Goal: Share content: Share content

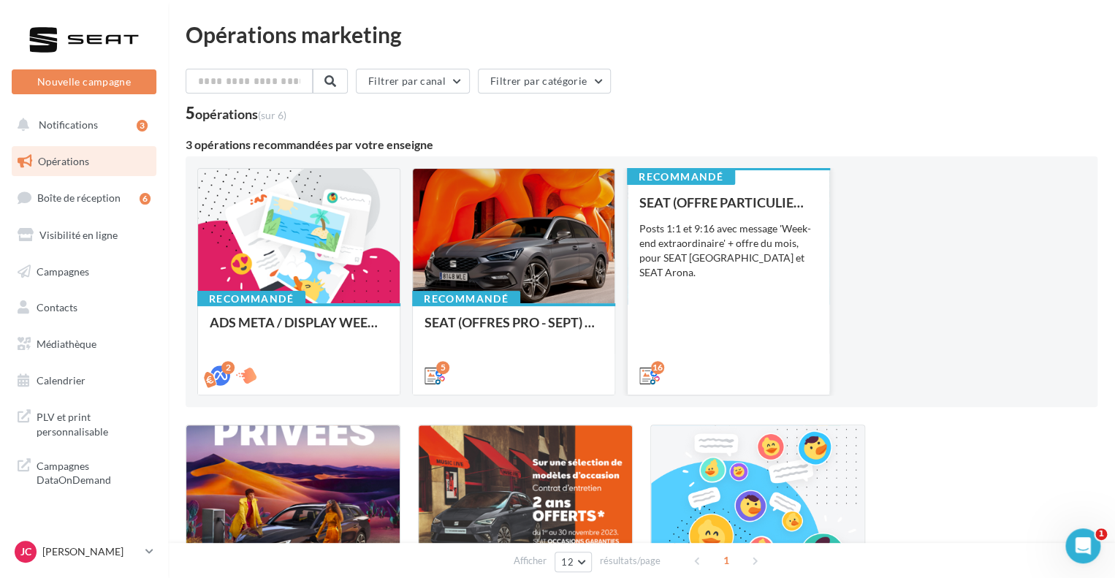
click at [727, 222] on div "Posts 1:1 et 9:16 avec message 'Week-end extraordinaire' + offre du mois, pour …" at bounding box center [728, 250] width 178 height 58
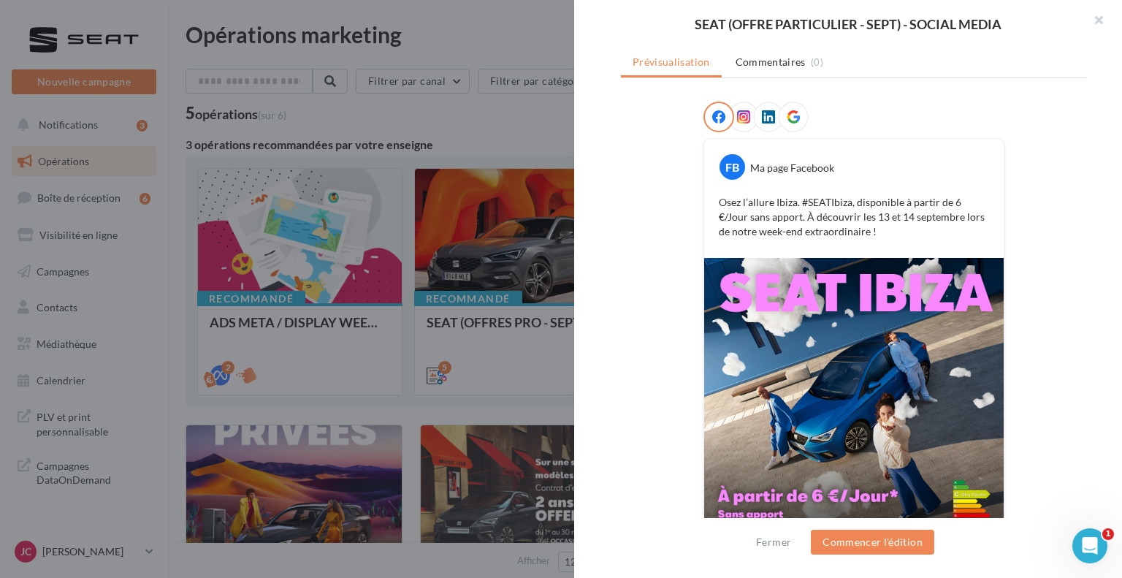
scroll to position [14, 0]
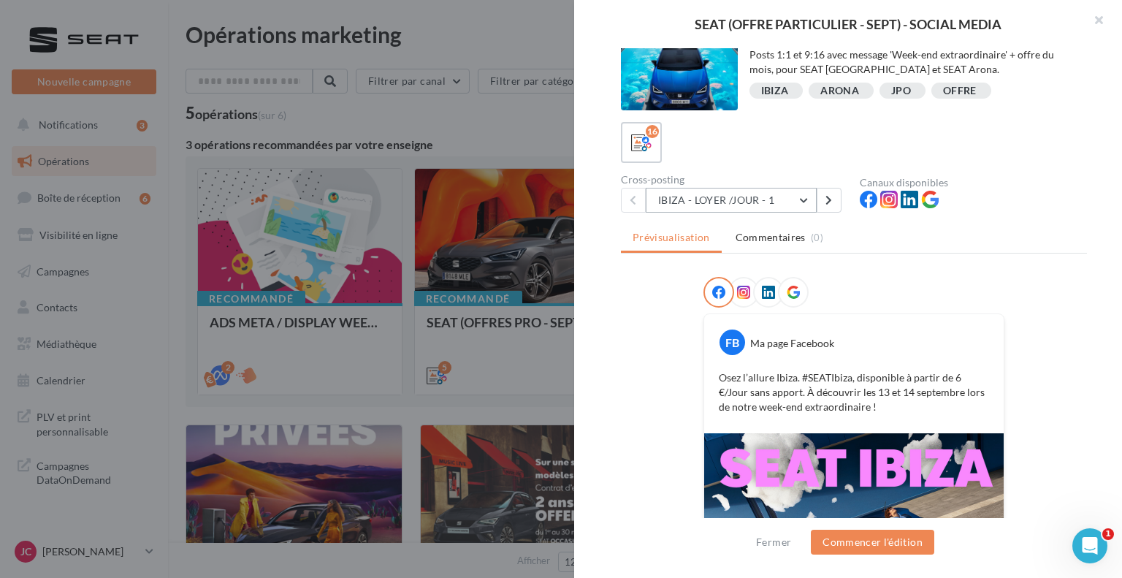
click at [802, 195] on button "IBIZA - LOYER /JOUR - 1" at bounding box center [731, 200] width 171 height 25
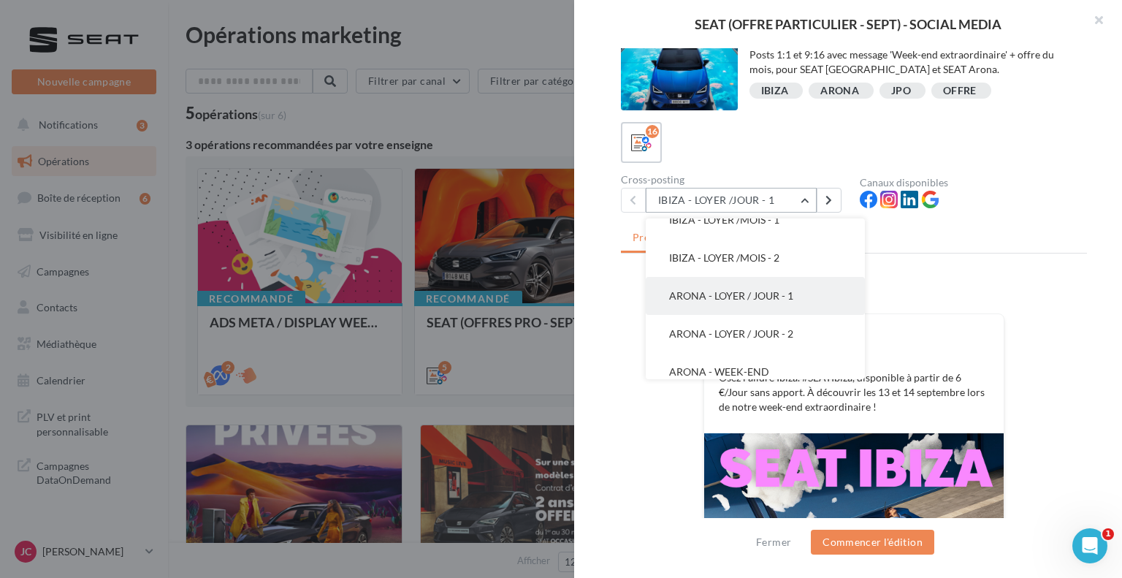
scroll to position [219, 0]
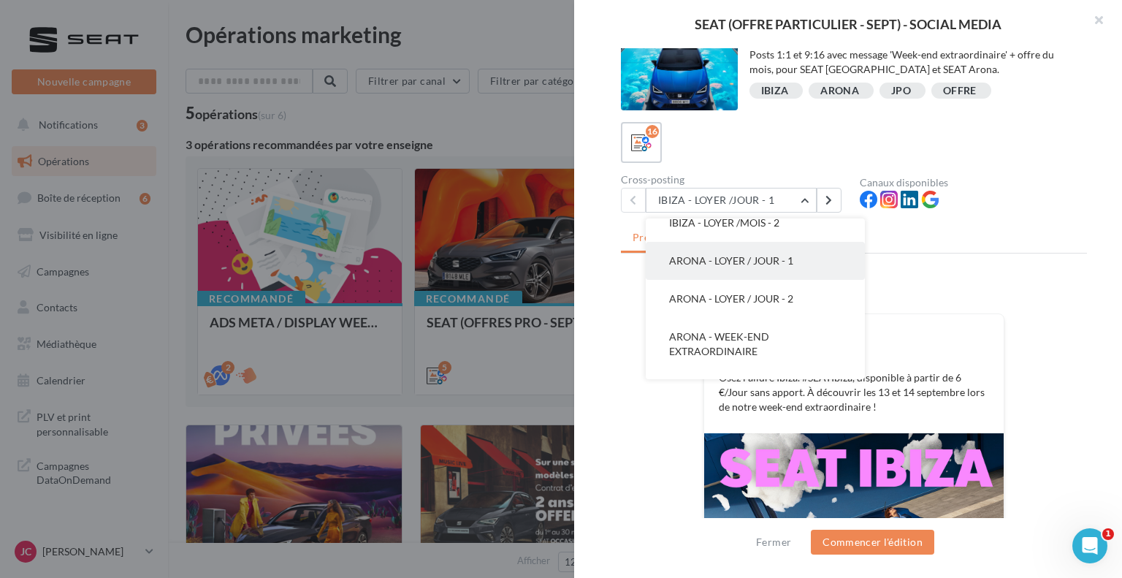
click at [783, 257] on span "ARONA - LOYER / JOUR - 1" at bounding box center [731, 260] width 124 height 12
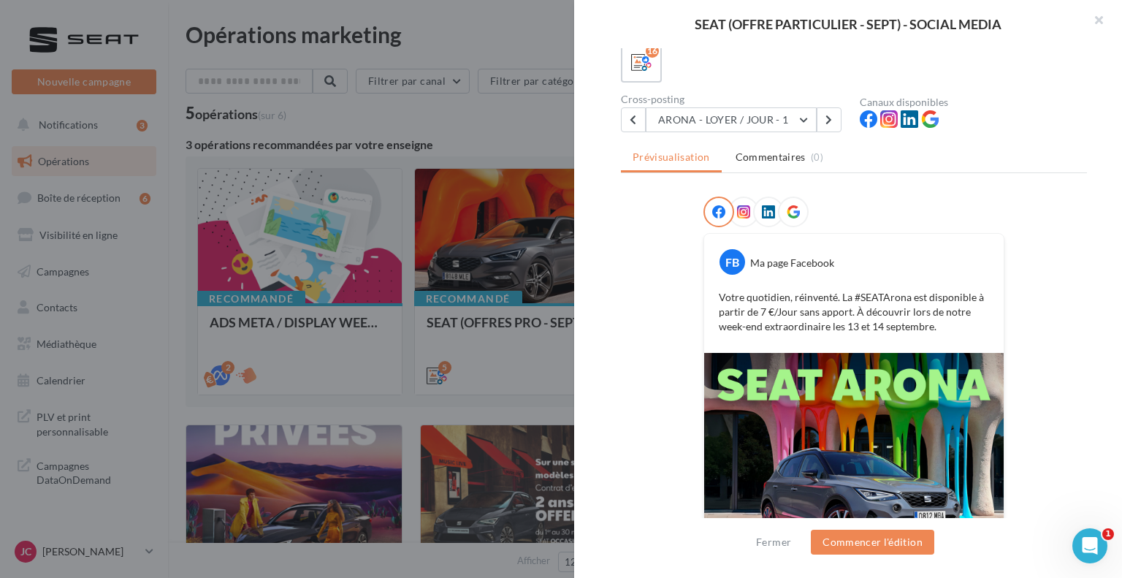
scroll to position [87, 0]
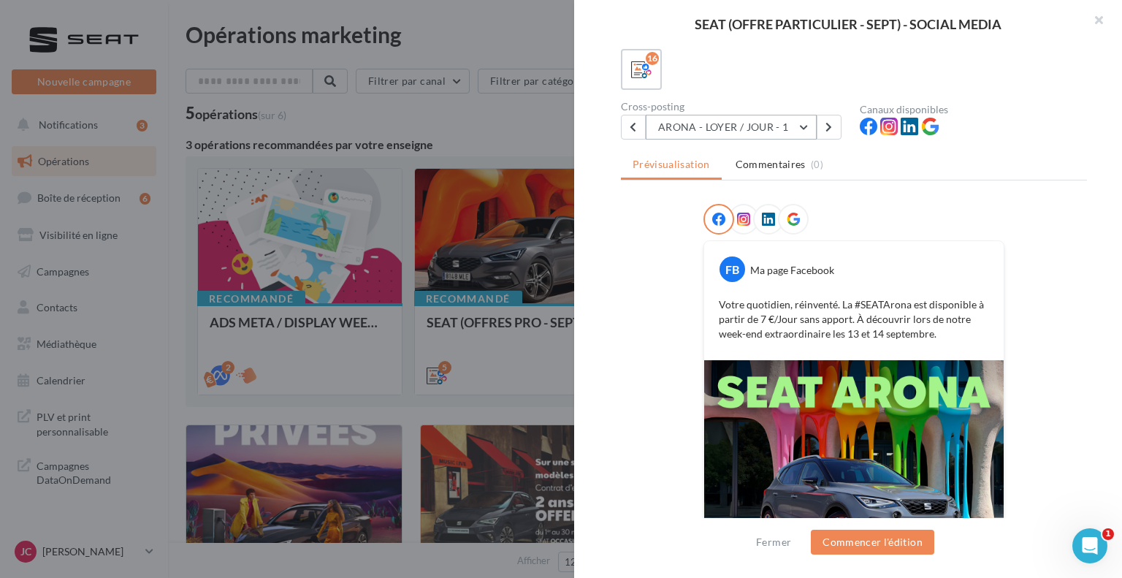
click at [791, 127] on button "ARONA - LOYER / JOUR - 1" at bounding box center [731, 127] width 171 height 25
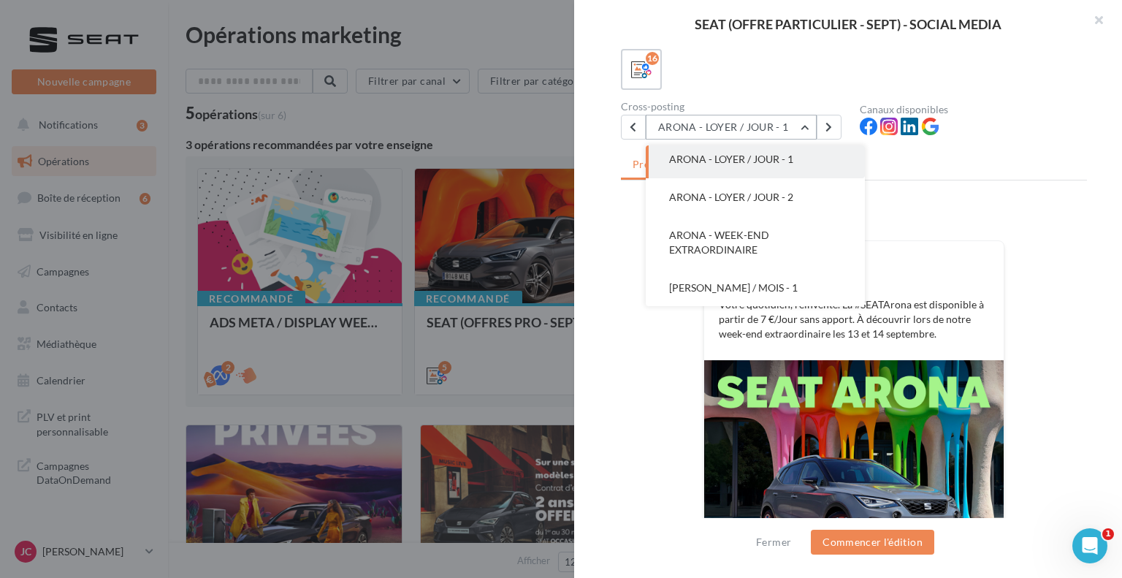
scroll to position [258, 0]
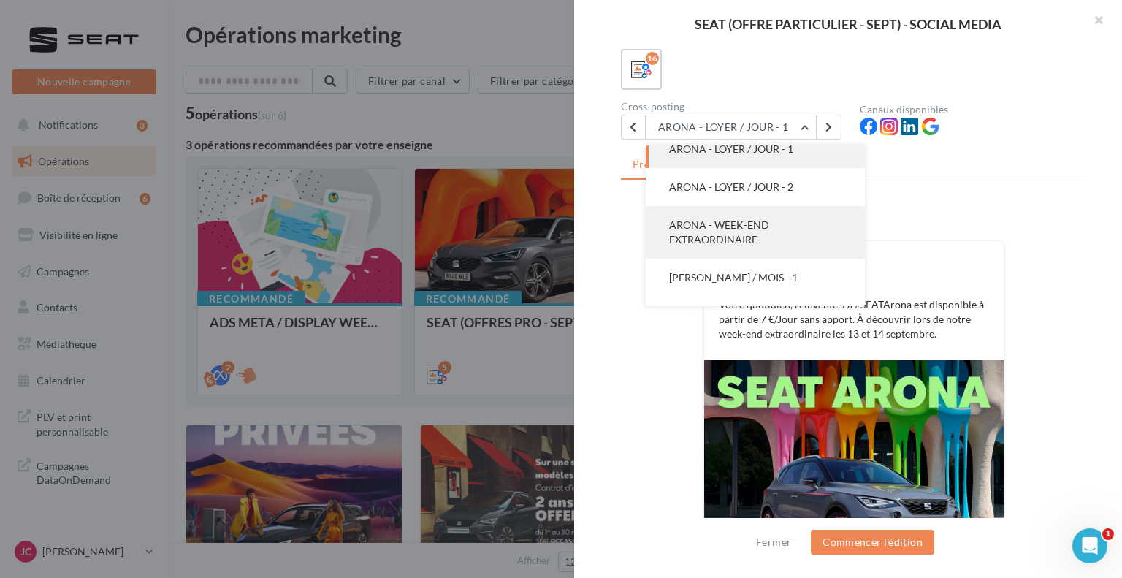
click at [734, 240] on span "ARONA - WEEK-END EXTRAORDINAIRE" at bounding box center [719, 231] width 100 height 27
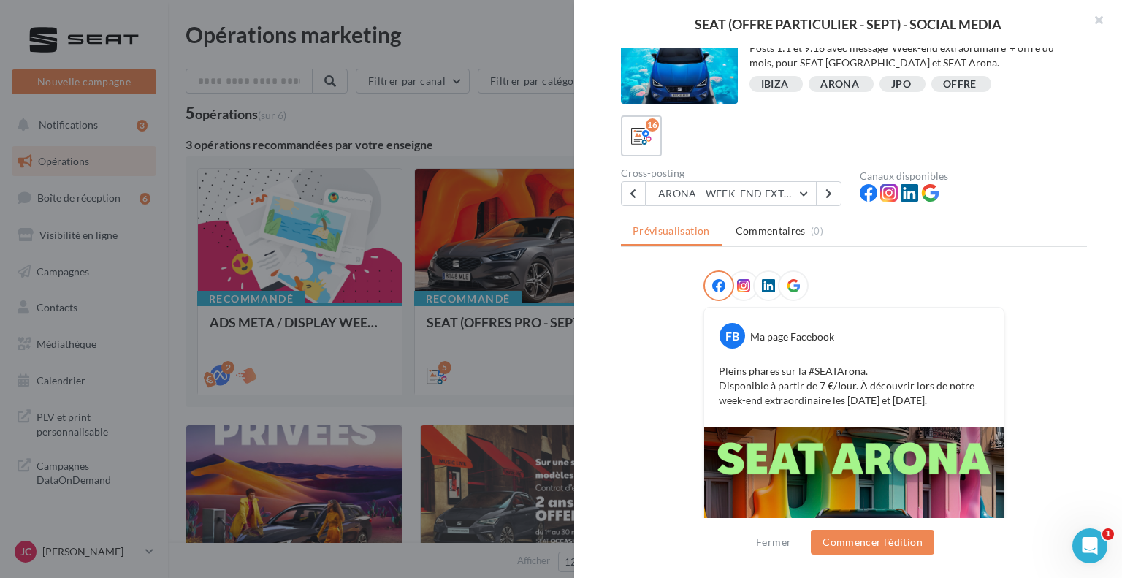
scroll to position [14, 0]
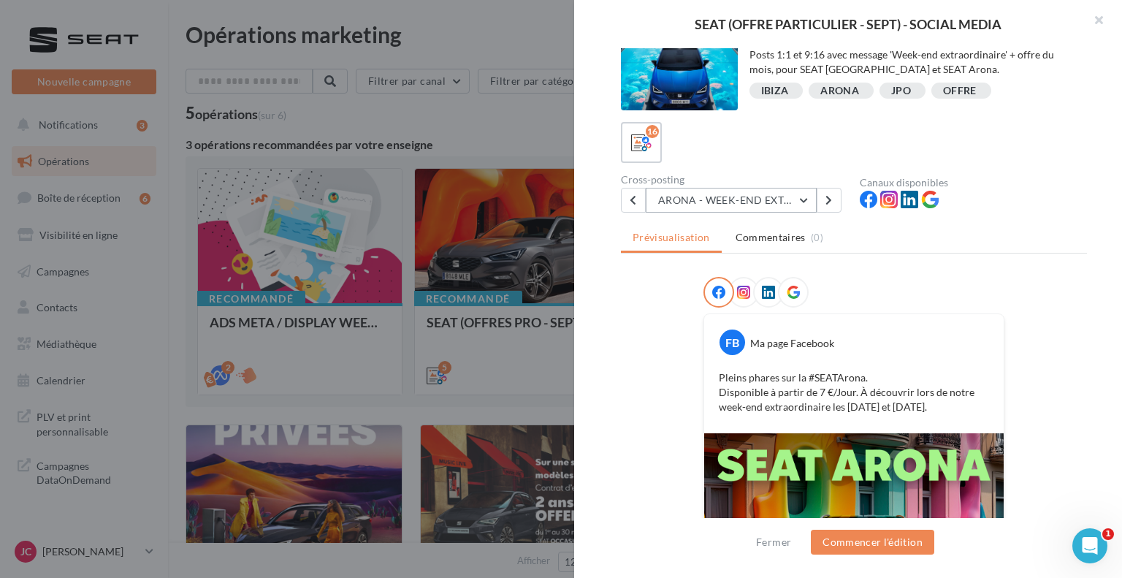
click at [810, 190] on button "ARONA - WEEK-END EXTRAORDINAIRE" at bounding box center [731, 200] width 171 height 25
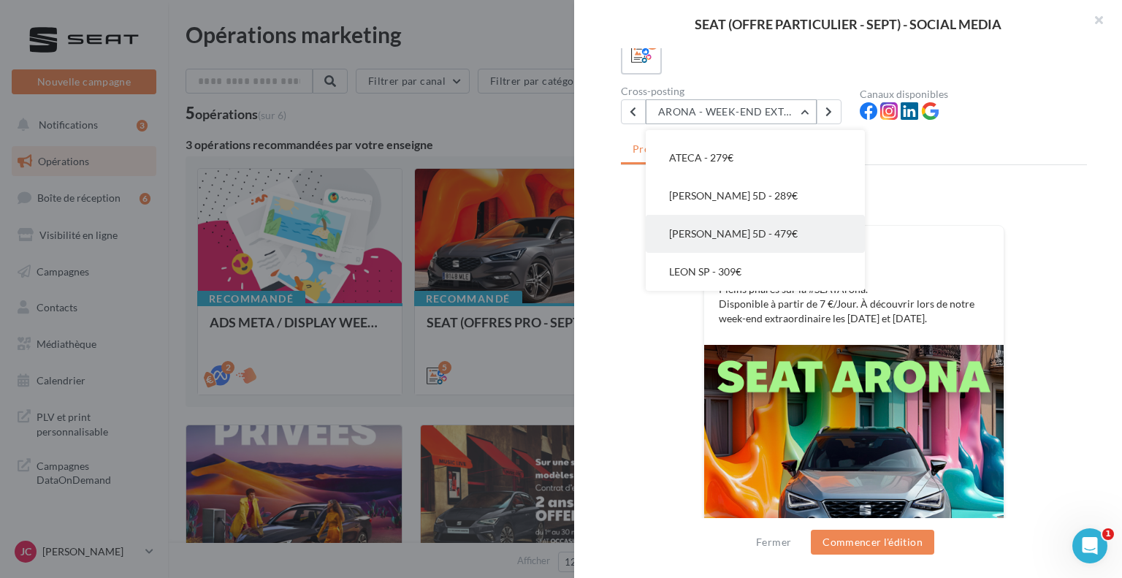
scroll to position [87, 0]
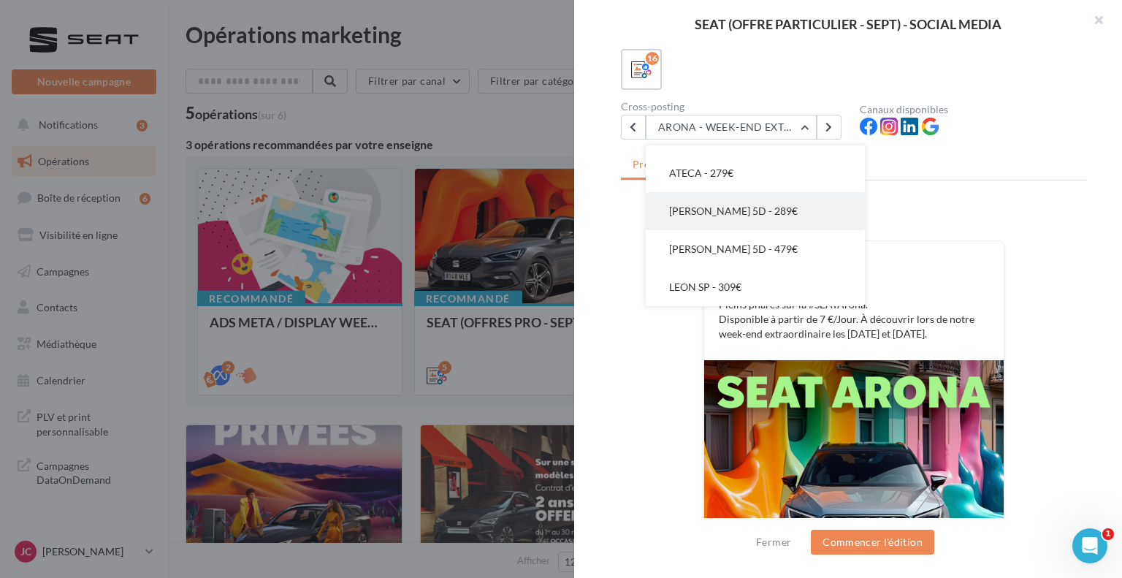
click at [731, 205] on span "[PERSON_NAME] 5D - 289€" at bounding box center [733, 211] width 129 height 12
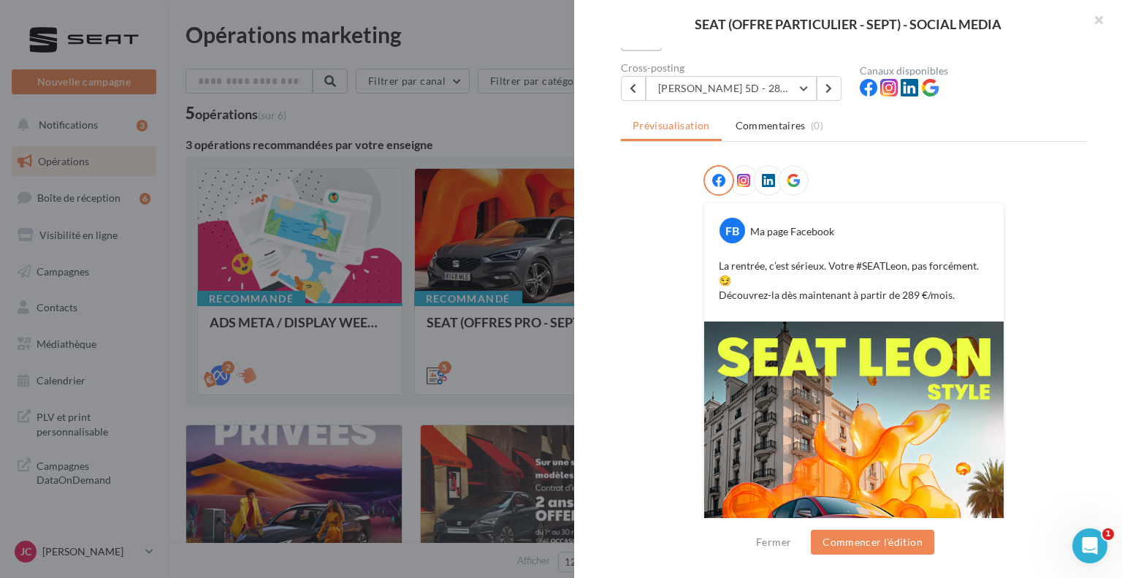
scroll to position [73, 0]
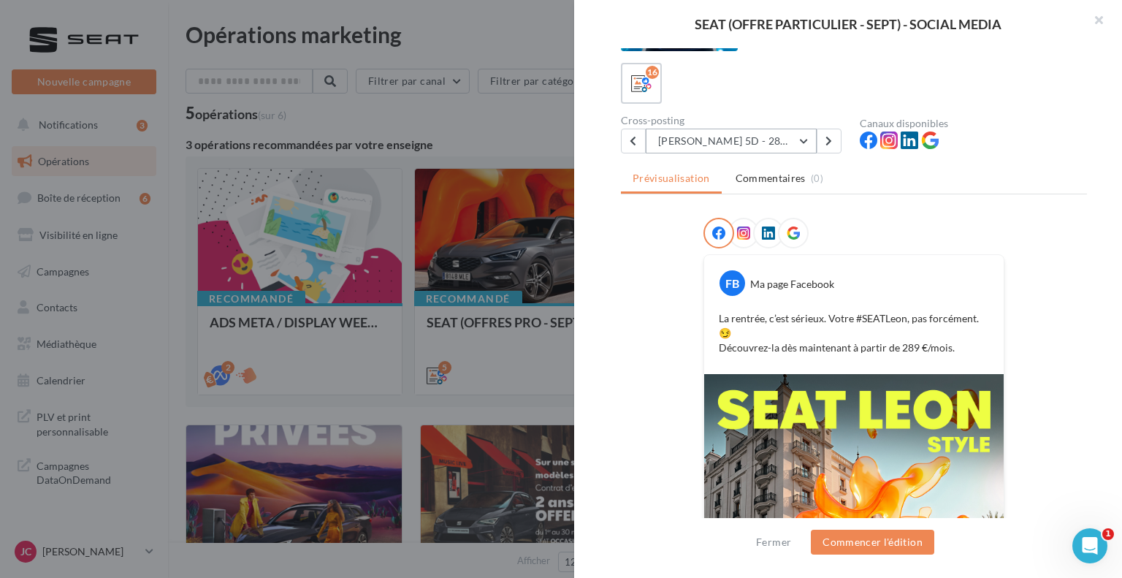
click at [780, 140] on button "[PERSON_NAME] 5D - 289€" at bounding box center [731, 141] width 171 height 25
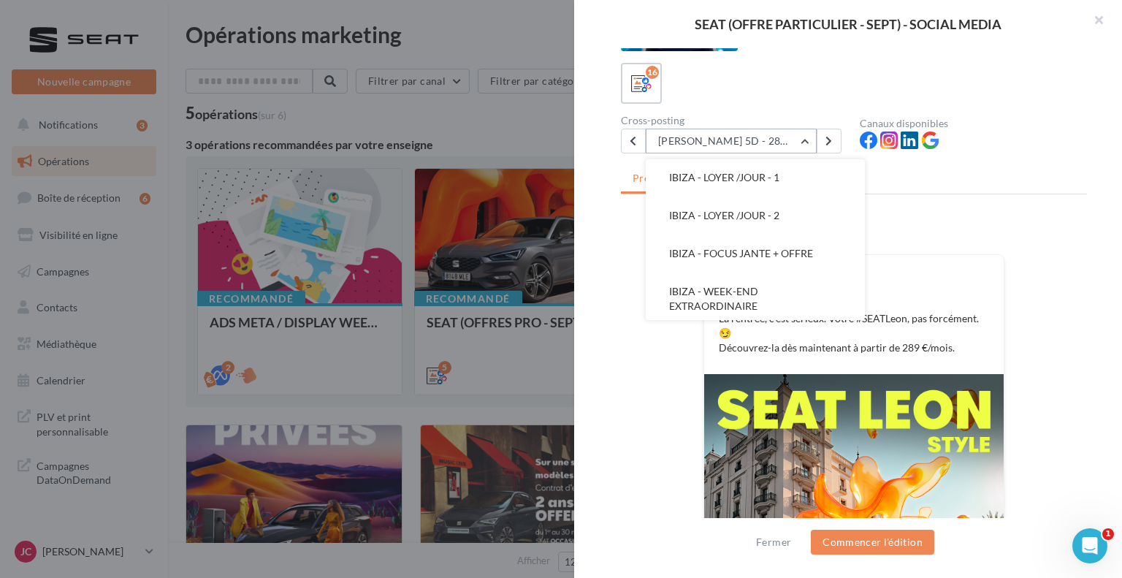
scroll to position [0, 0]
click at [779, 210] on span "IBIZA - LOYER /JOUR - 2" at bounding box center [724, 216] width 110 height 12
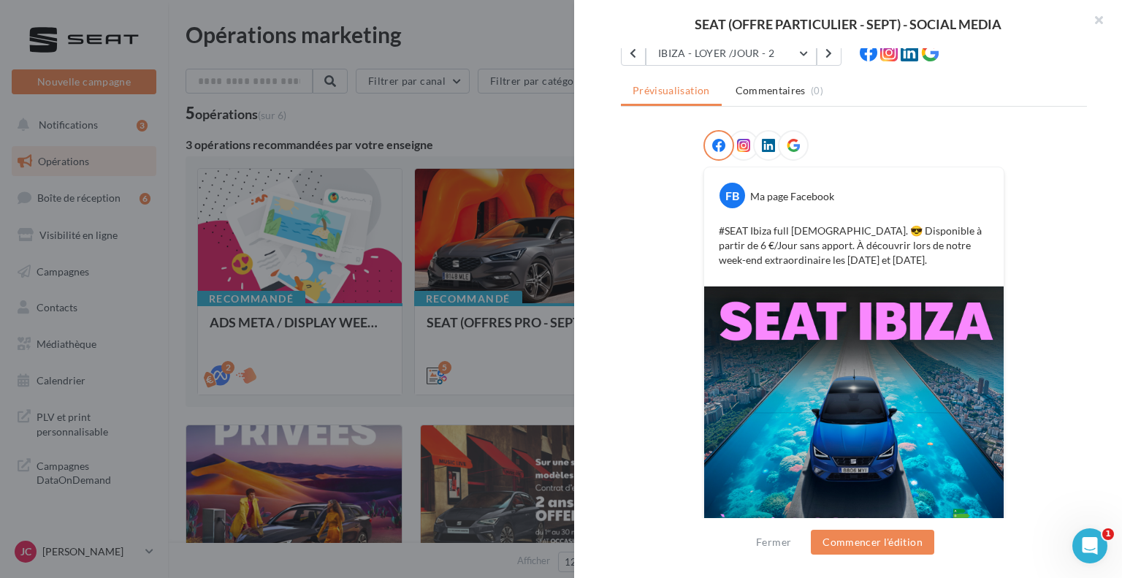
scroll to position [160, 0]
click at [777, 59] on button "IBIZA - LOYER /JOUR - 2" at bounding box center [731, 54] width 171 height 25
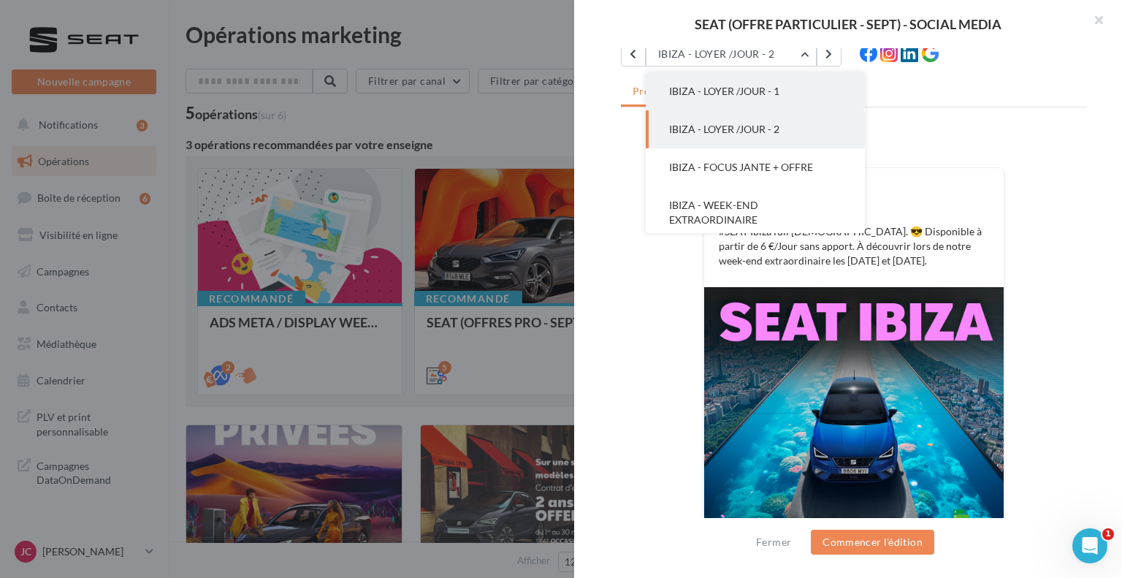
click at [769, 102] on button "IBIZA - LOYER /JOUR - 1" at bounding box center [755, 91] width 219 height 38
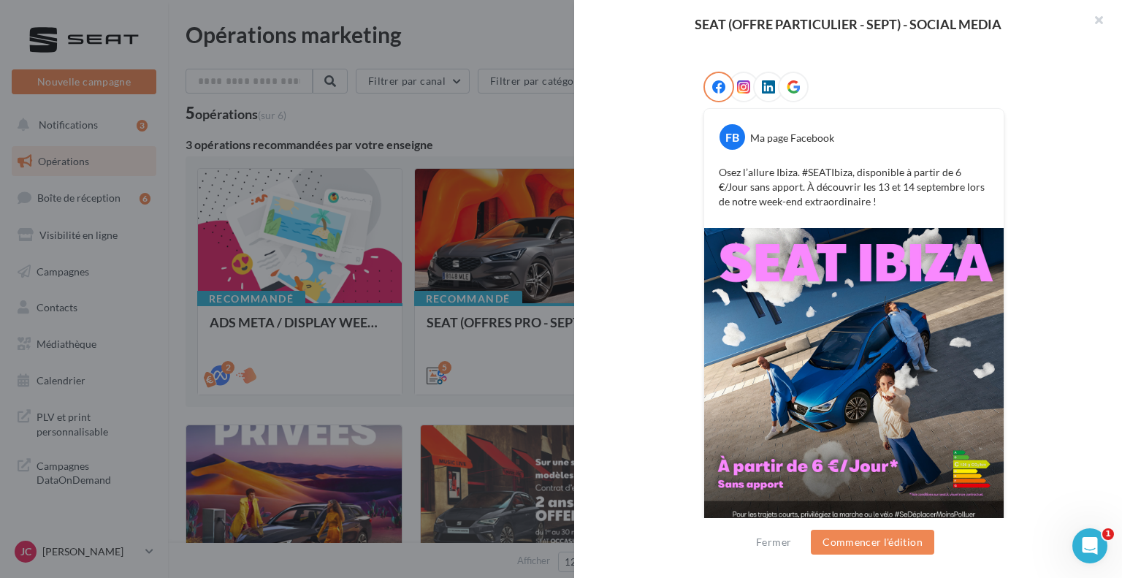
scroll to position [233, 0]
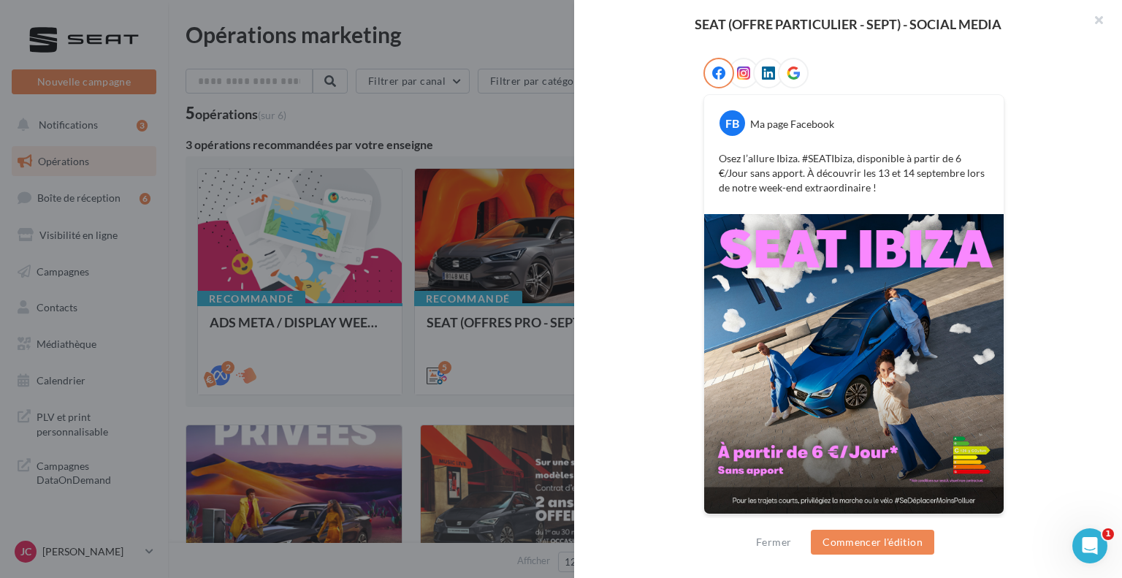
click at [1099, 162] on div "Description Posts 1:1 et 9:16 avec message 'Week-end extraordinaire' + offre du…" at bounding box center [854, 289] width 560 height 483
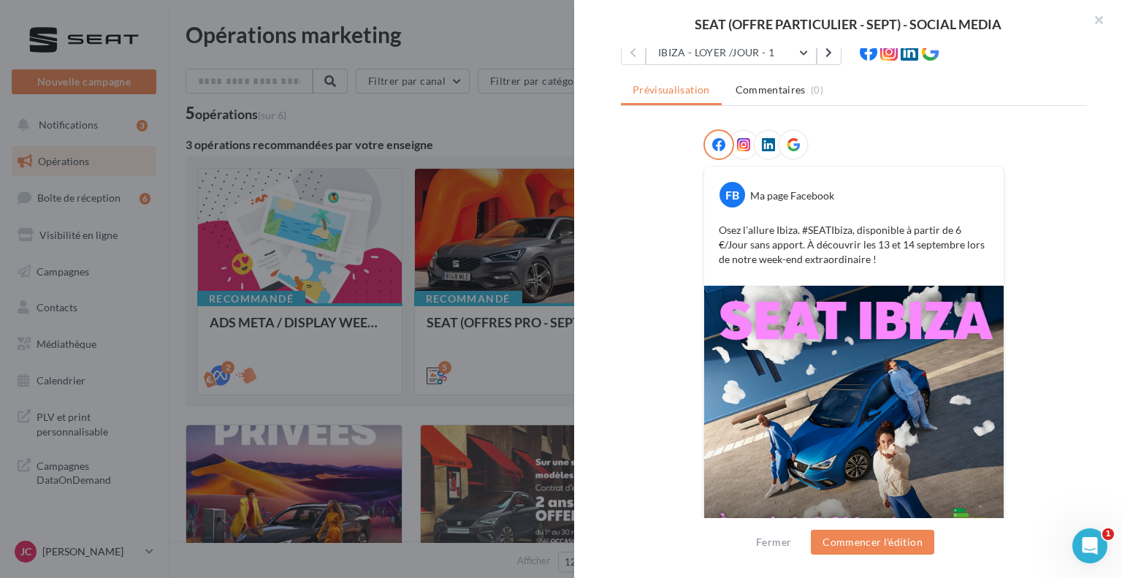
scroll to position [160, 0]
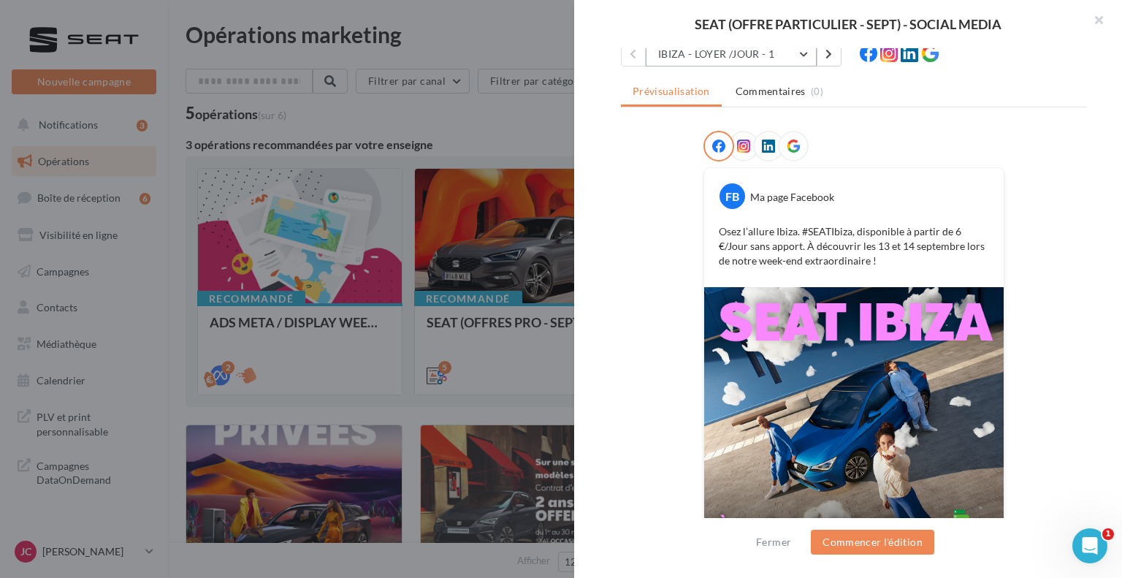
click at [795, 61] on button "IBIZA - LOYER /JOUR - 1" at bounding box center [731, 54] width 171 height 25
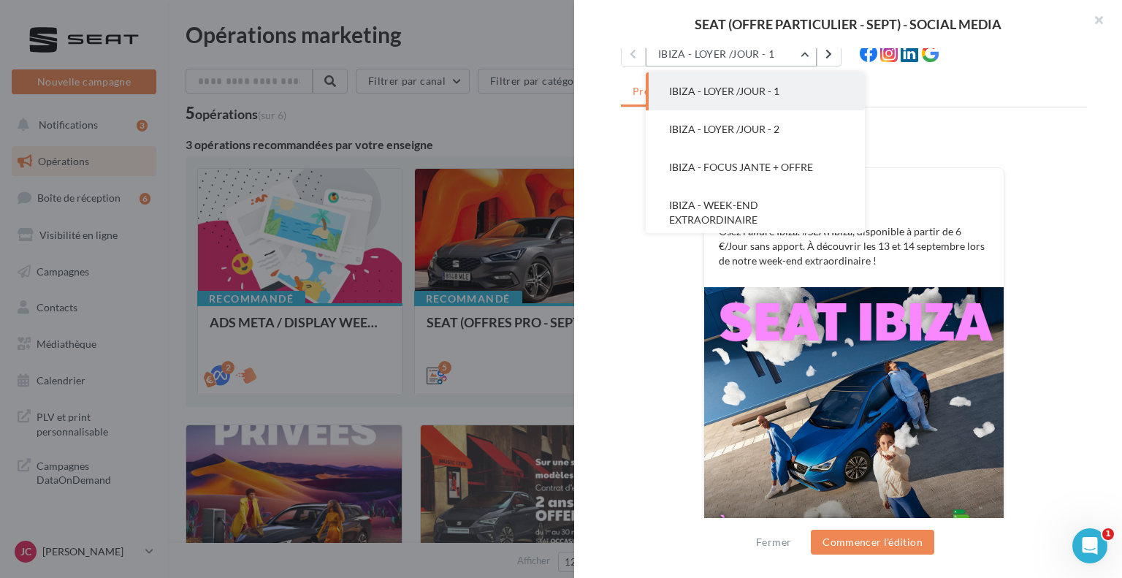
scroll to position [42, 0]
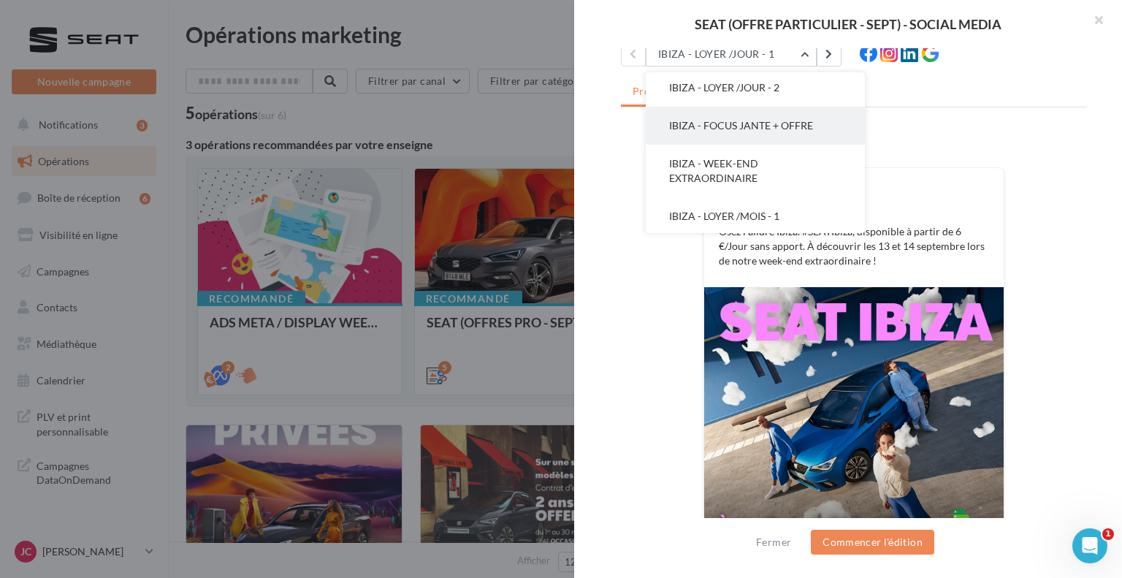
click at [797, 121] on span "IBIZA - FOCUS JANTE + OFFRE" at bounding box center [741, 125] width 144 height 12
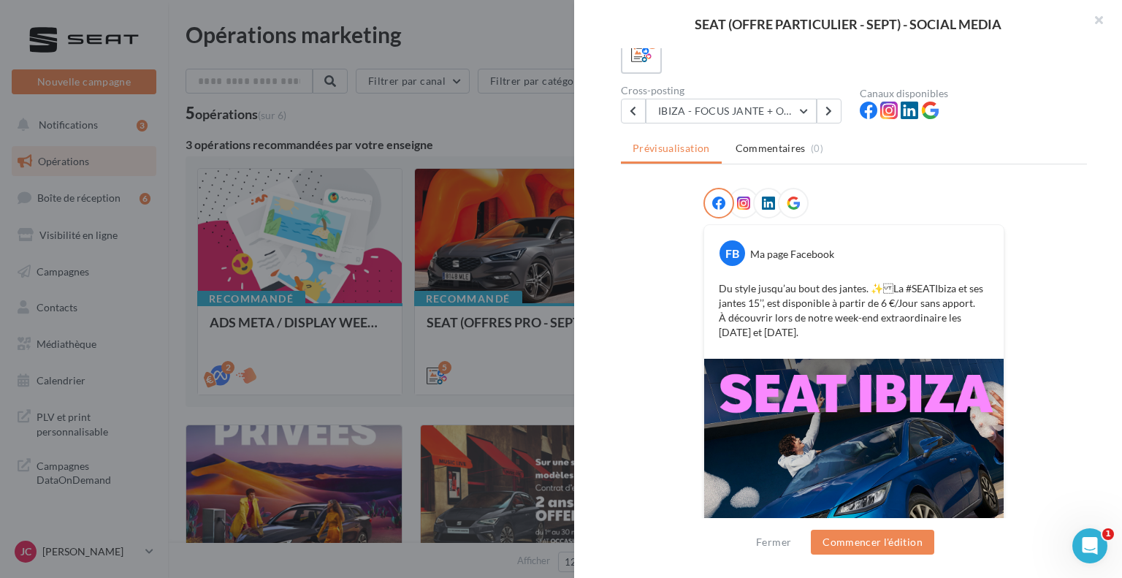
scroll to position [102, 0]
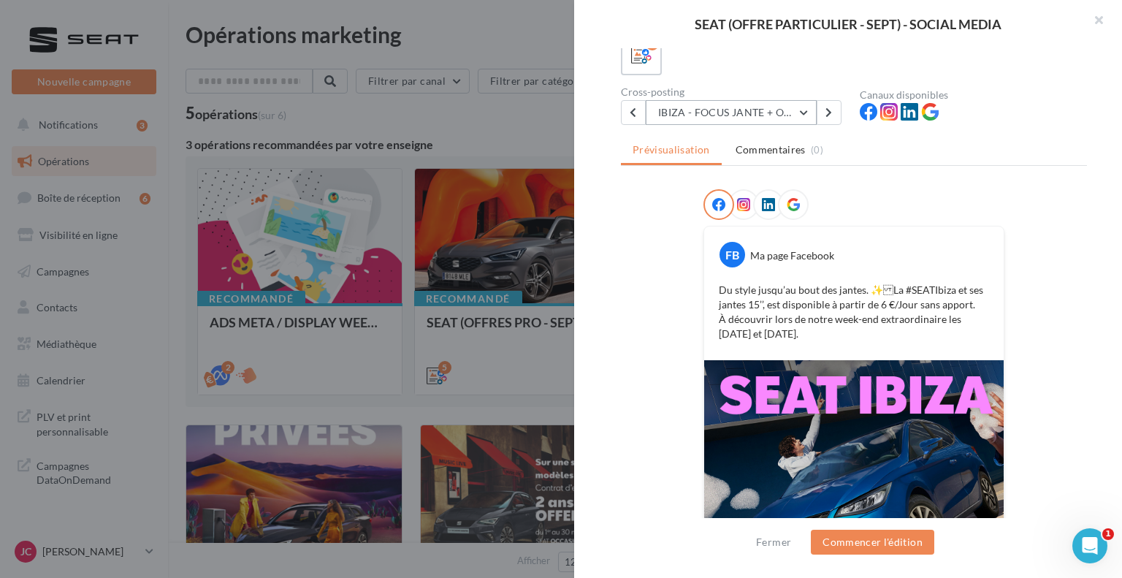
click at [796, 102] on button "IBIZA - FOCUS JANTE + OFFRE" at bounding box center [731, 112] width 171 height 25
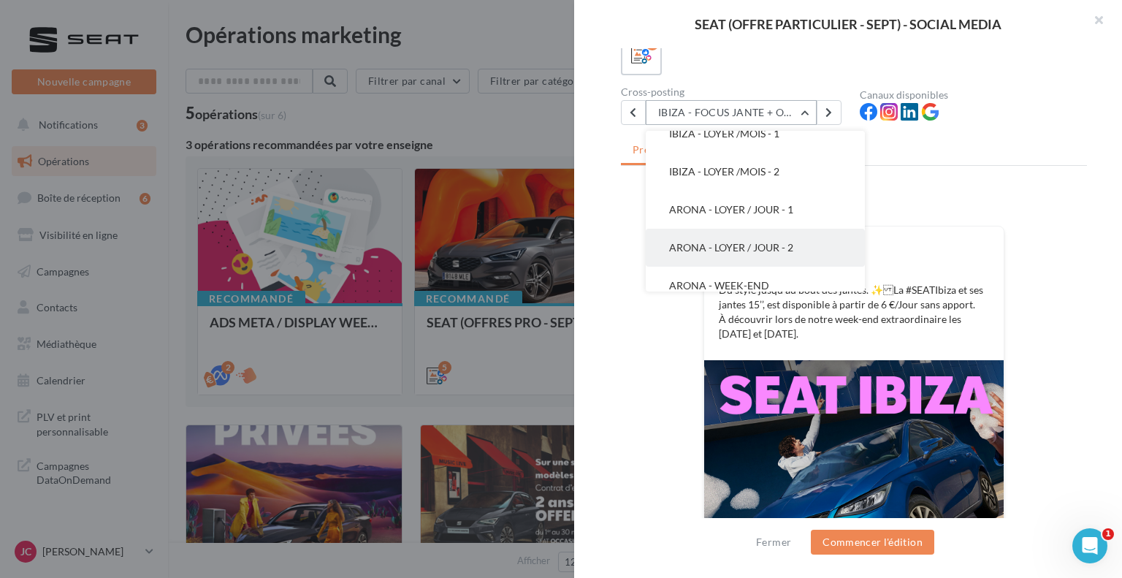
scroll to position [184, 0]
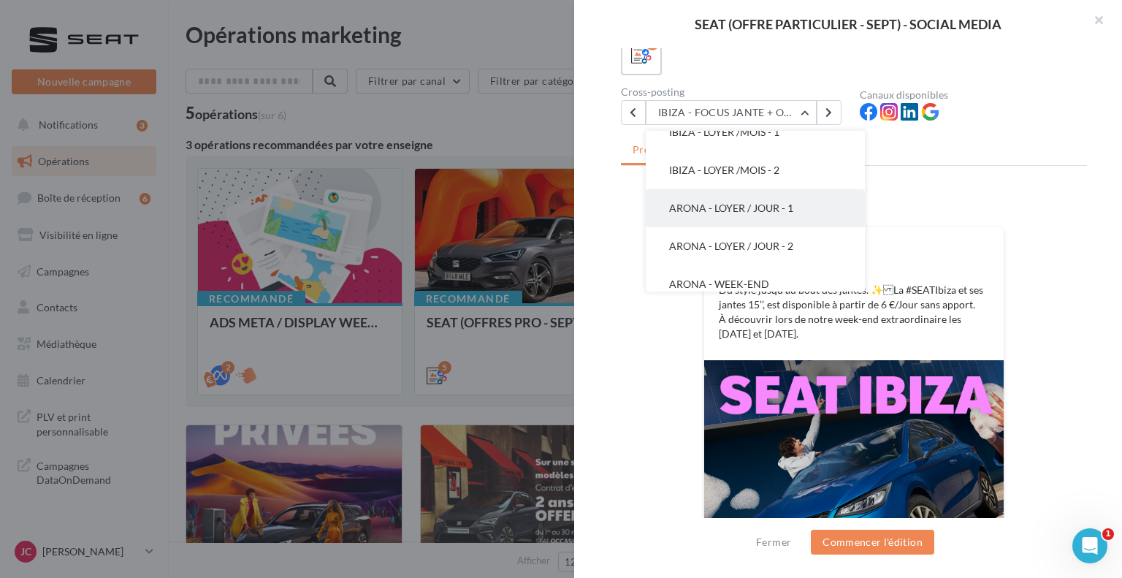
click at [783, 207] on span "ARONA - LOYER / JOUR - 1" at bounding box center [731, 208] width 124 height 12
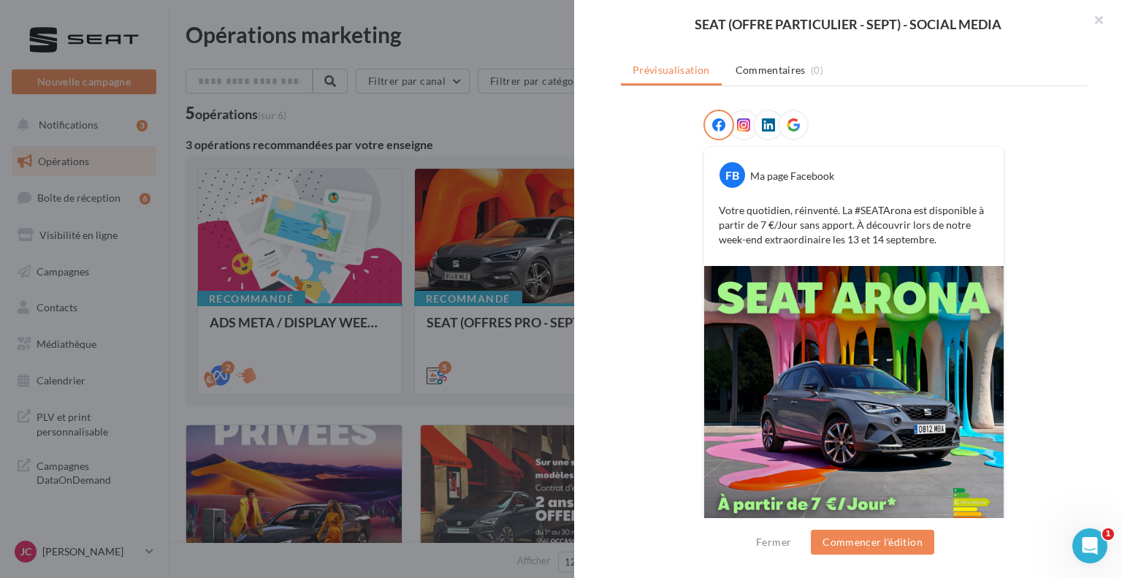
scroll to position [146, 0]
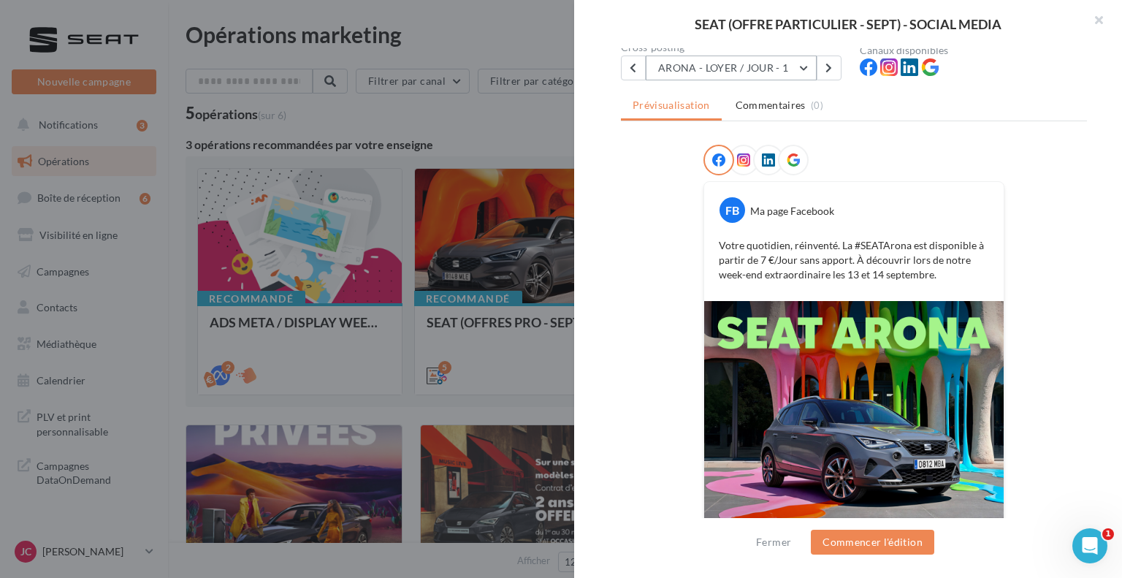
click at [774, 68] on button "ARONA - LOYER / JOUR - 1" at bounding box center [731, 68] width 171 height 25
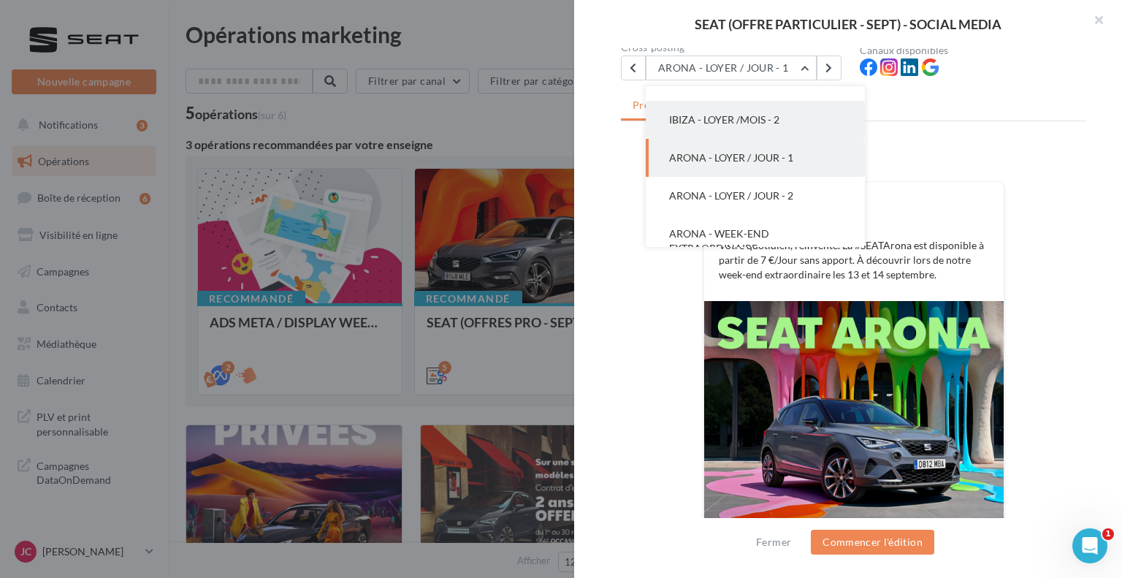
click at [766, 110] on button "IBIZA - LOYER /MOIS - 2" at bounding box center [755, 120] width 219 height 38
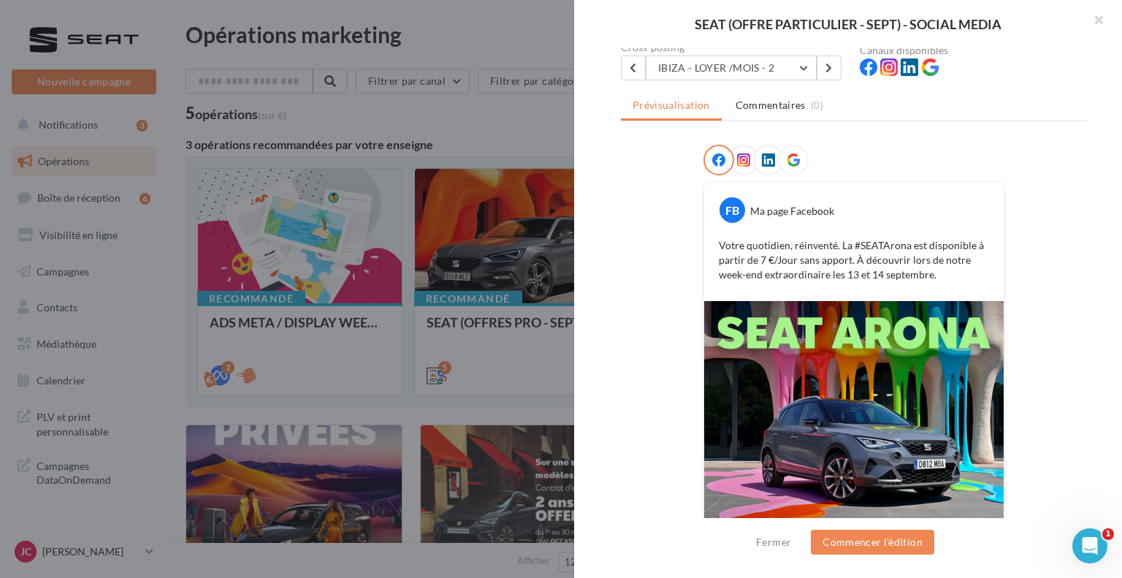
scroll to position [0, 0]
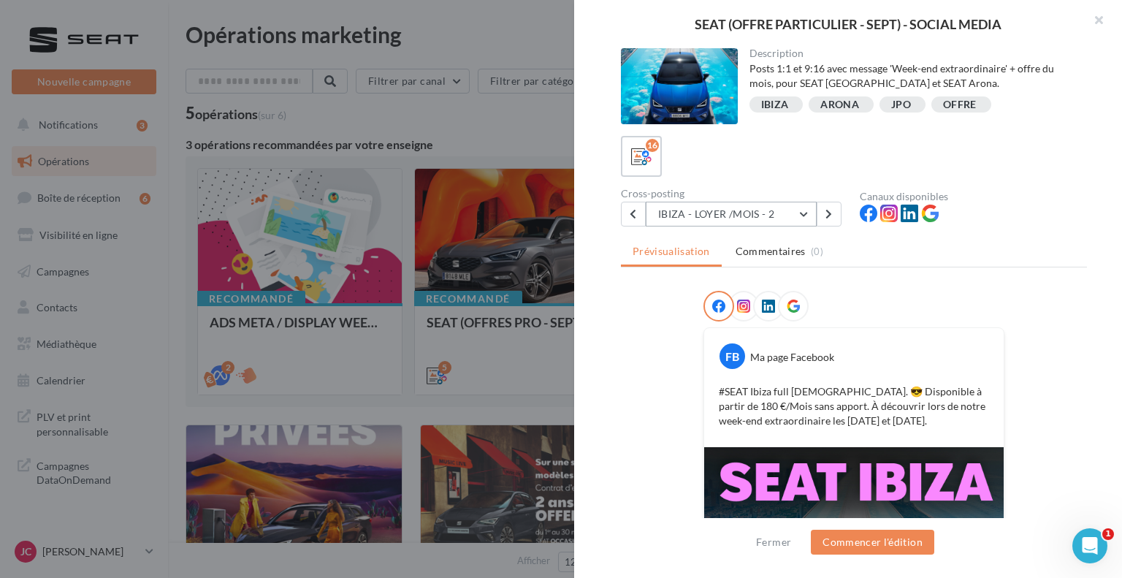
click at [774, 224] on div "Description Posts 1:1 et 9:16 avec message 'Week-end extraordinaire' + offre du…" at bounding box center [854, 289] width 560 height 483
click at [770, 217] on button "IBIZA - LOYER /MOIS - 2" at bounding box center [731, 214] width 171 height 25
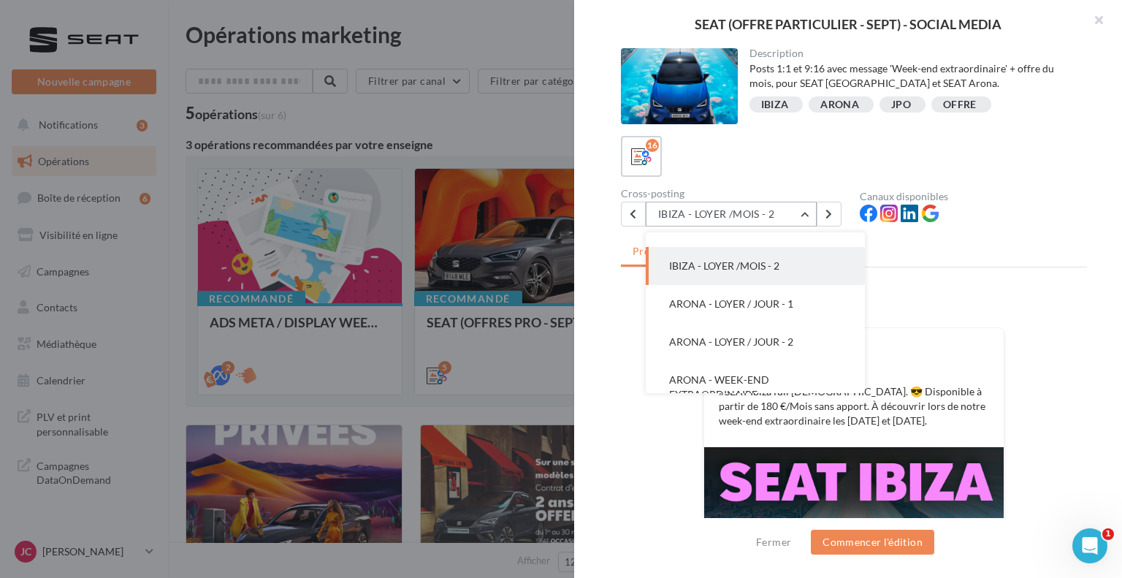
scroll to position [152, 0]
click at [746, 274] on button "IBIZA - LOYER /MOIS - 1" at bounding box center [755, 266] width 219 height 38
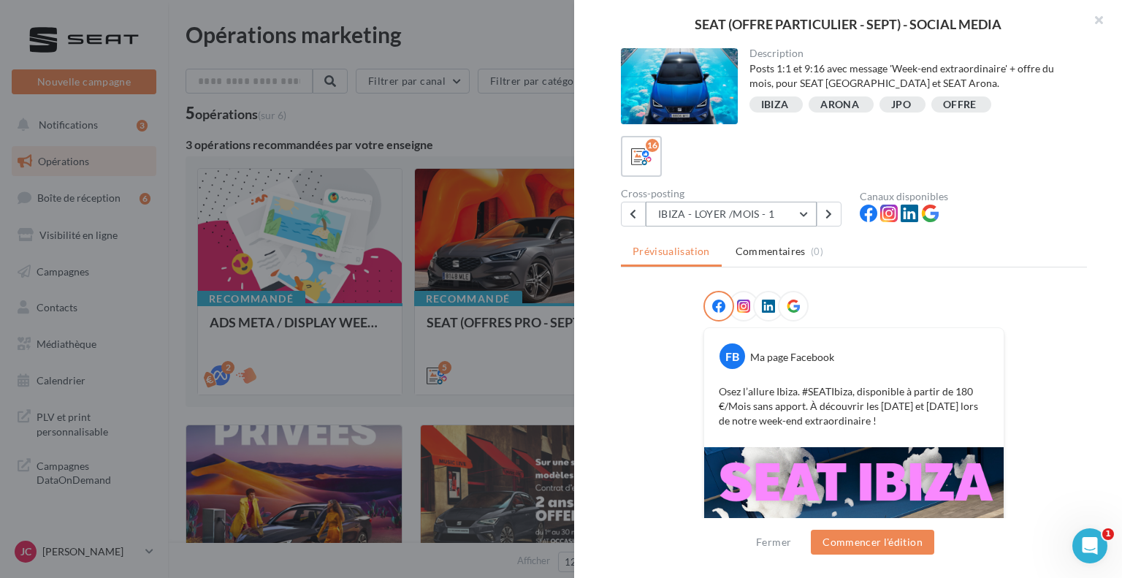
click at [742, 202] on button "IBIZA - LOYER /MOIS - 1" at bounding box center [731, 214] width 171 height 25
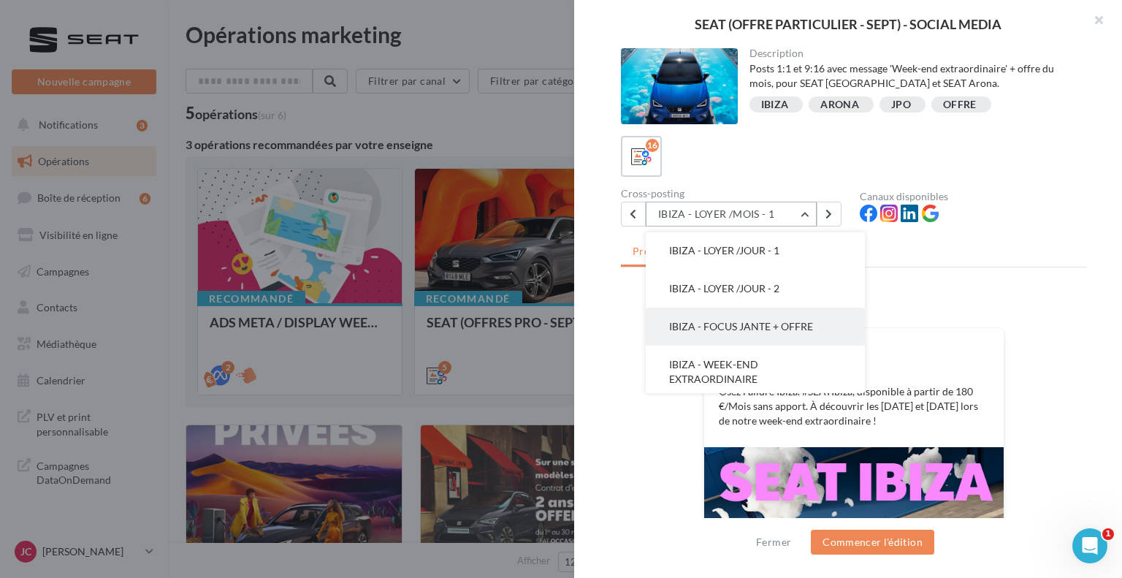
scroll to position [0, 0]
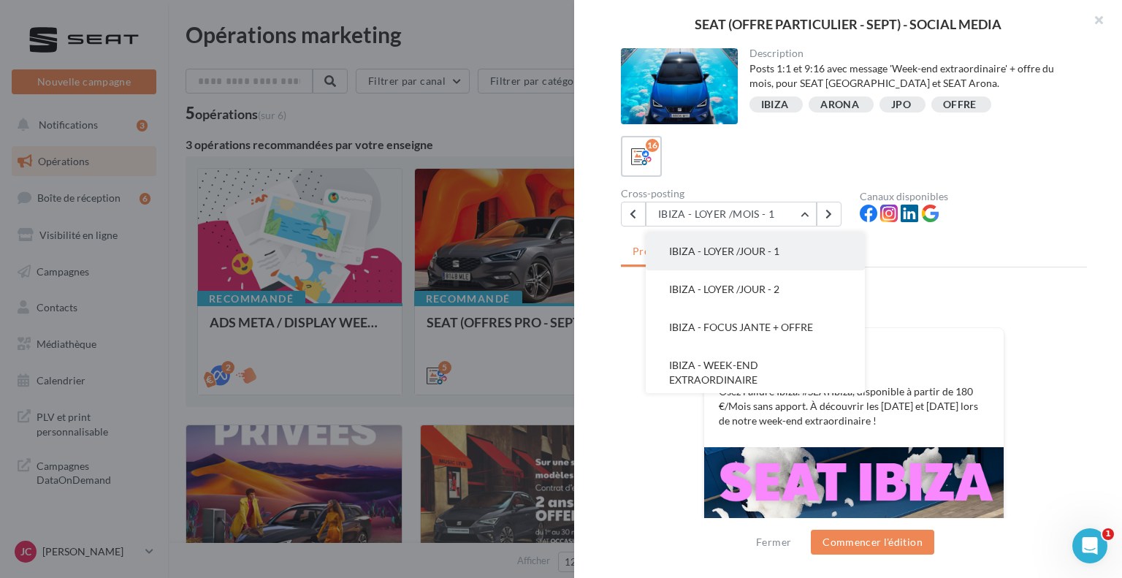
click at [757, 248] on span "IBIZA - LOYER /JOUR - 1" at bounding box center [724, 251] width 110 height 12
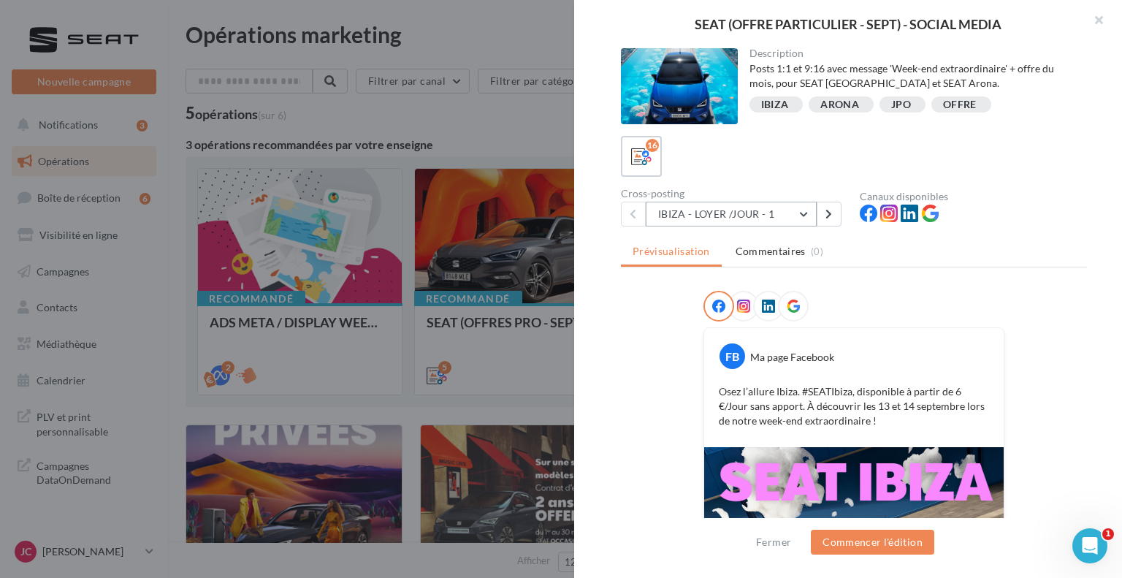
click at [734, 210] on button "IBIZA - LOYER /JOUR - 1" at bounding box center [731, 214] width 171 height 25
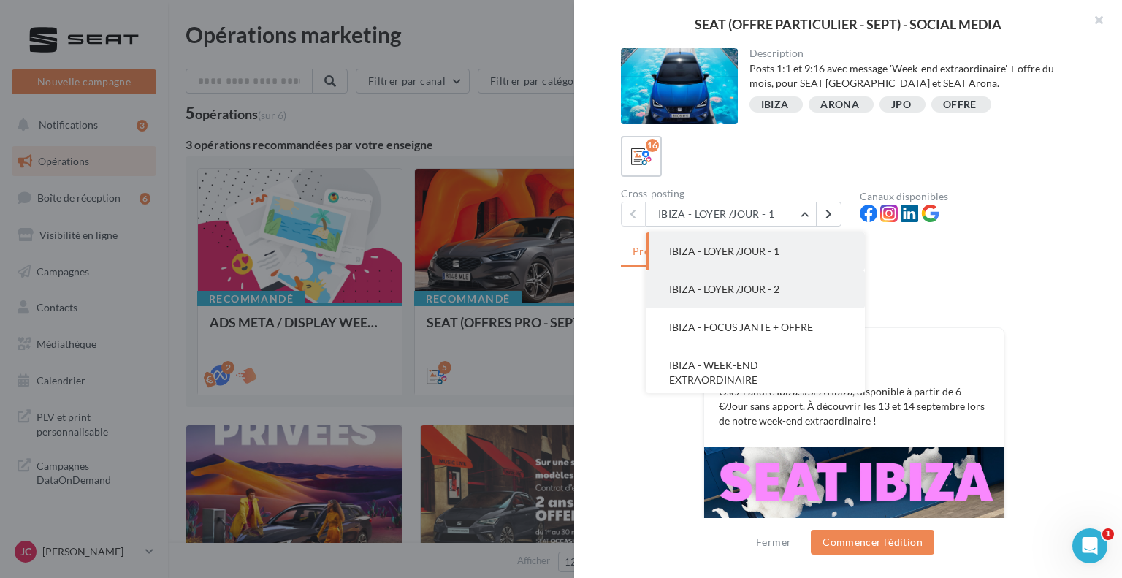
click at [742, 280] on button "IBIZA - LOYER /JOUR - 2" at bounding box center [755, 289] width 219 height 38
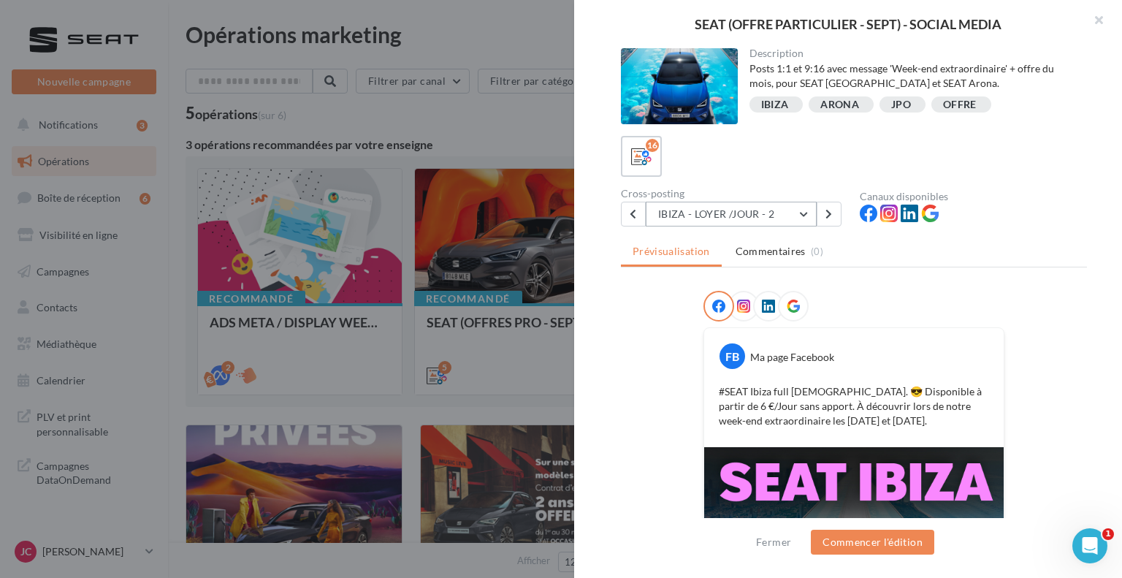
click at [740, 214] on button "IBIZA - LOYER /JOUR - 2" at bounding box center [731, 214] width 171 height 25
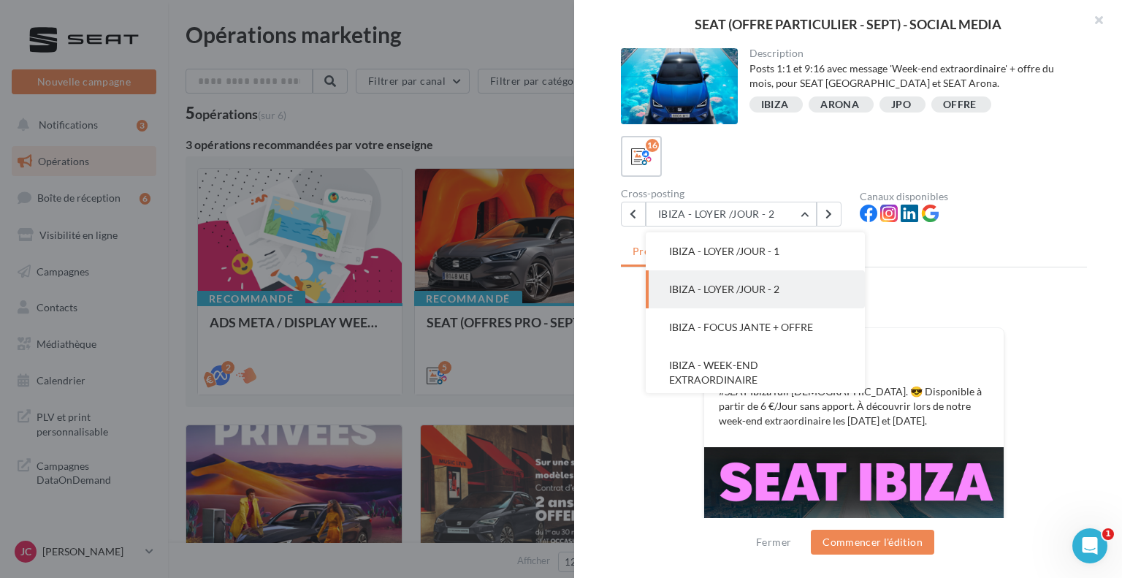
click at [869, 265] on ul "Prévisualisation Commentaires (0)" at bounding box center [854, 252] width 466 height 29
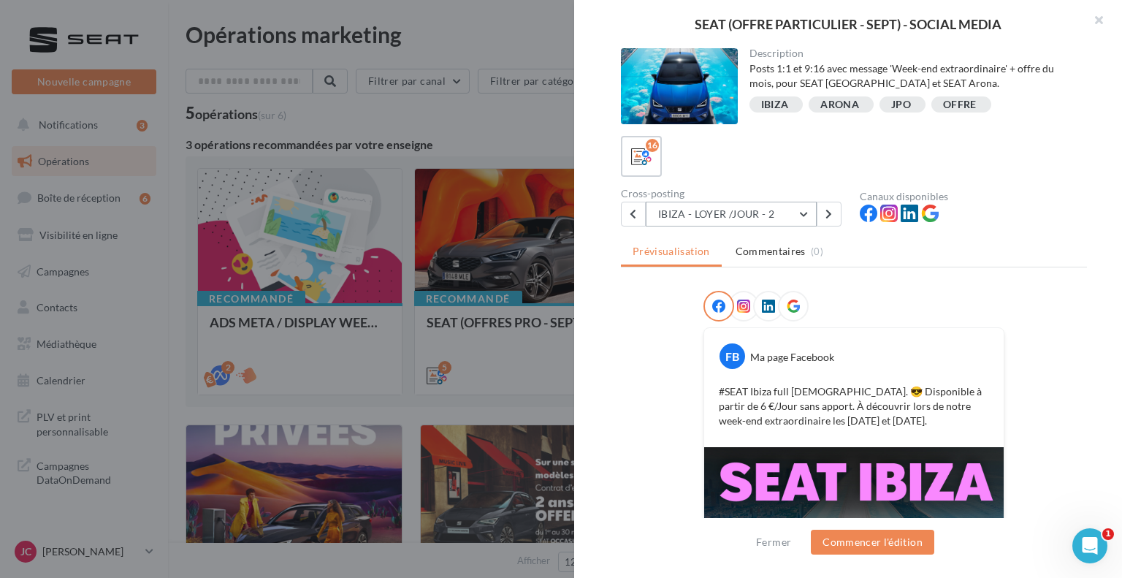
click at [807, 216] on button "IBIZA - LOYER /JOUR - 2" at bounding box center [731, 214] width 171 height 25
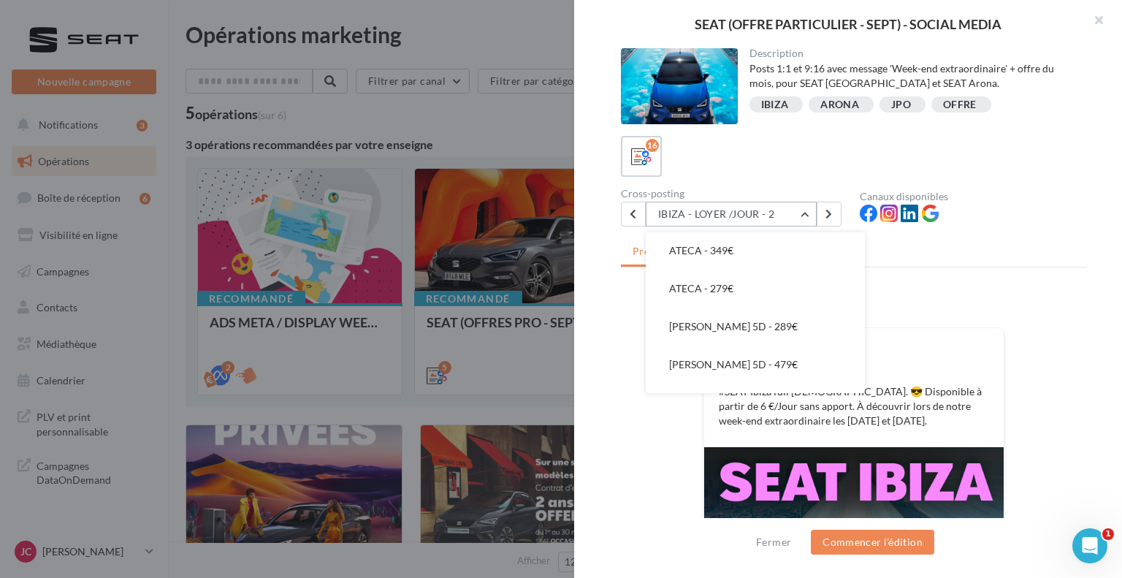
scroll to position [476, 0]
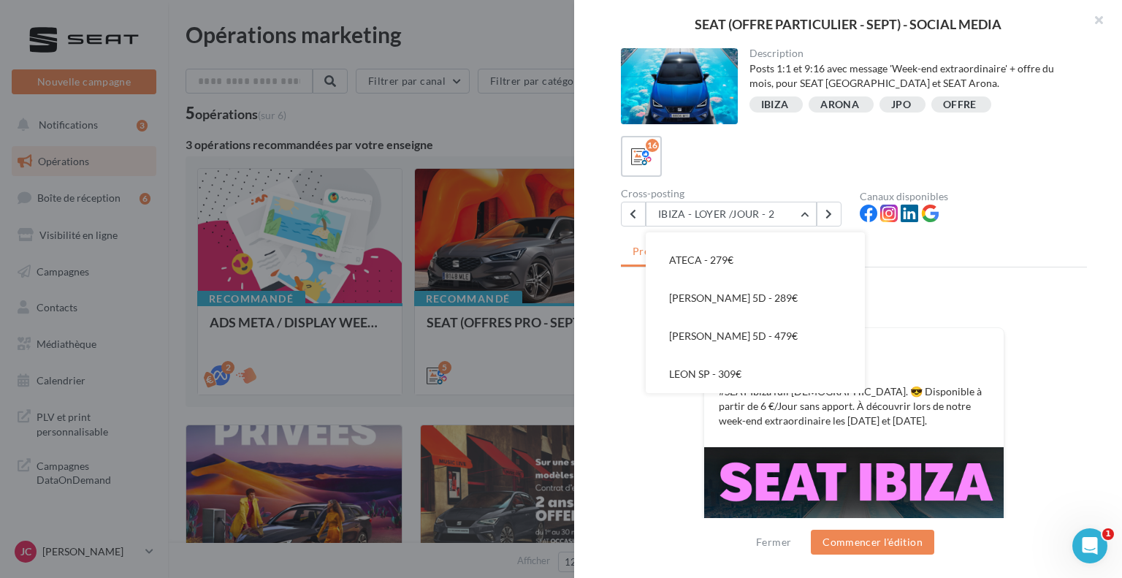
click at [1011, 218] on div at bounding box center [973, 216] width 227 height 22
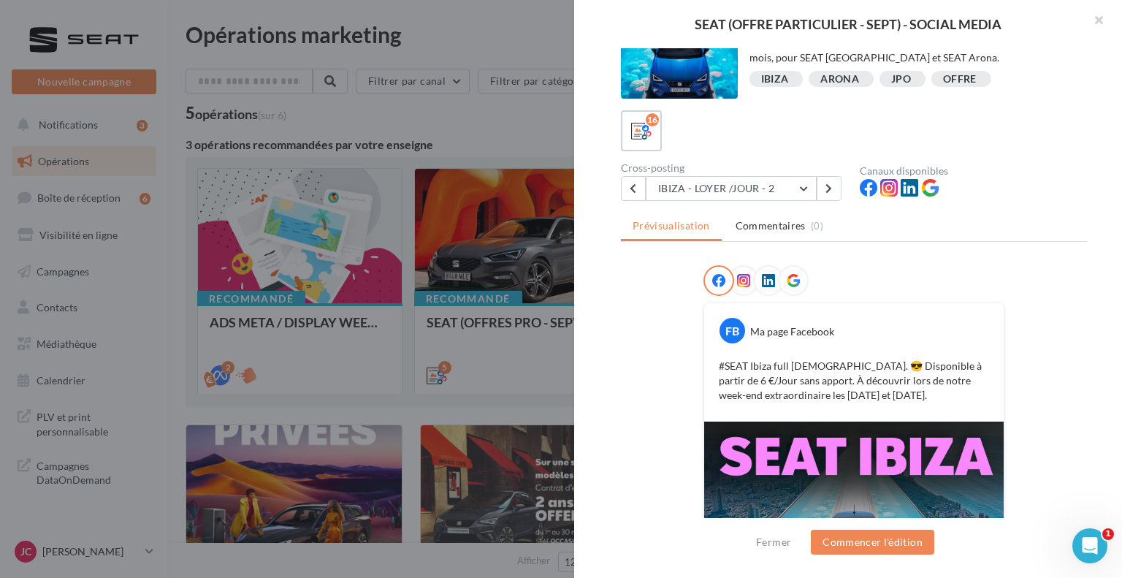
scroll to position [0, 0]
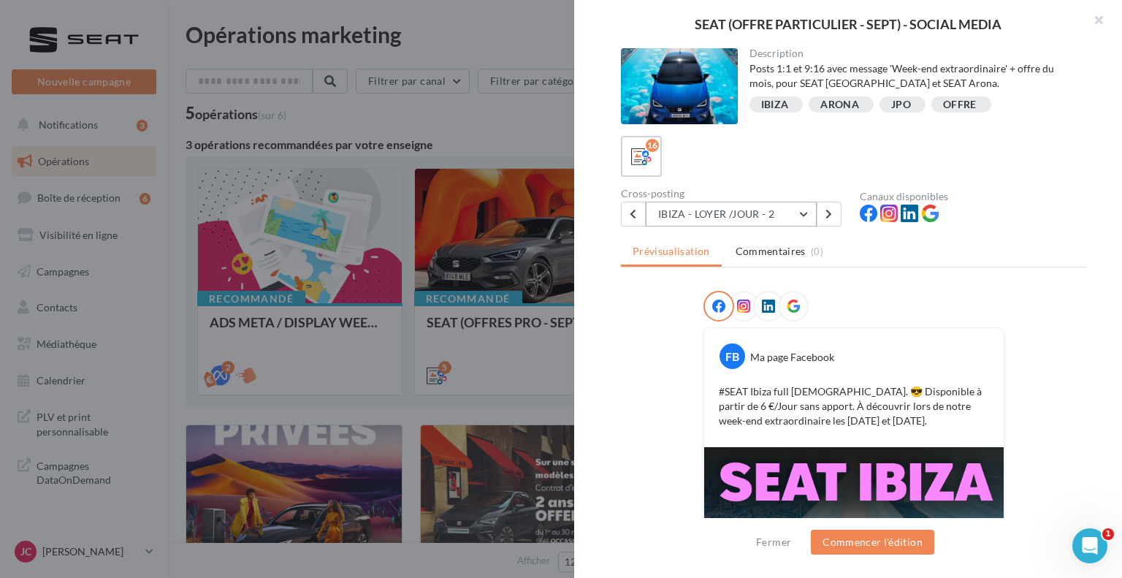
click at [791, 215] on button "IBIZA - LOYER /JOUR - 2" at bounding box center [731, 214] width 171 height 25
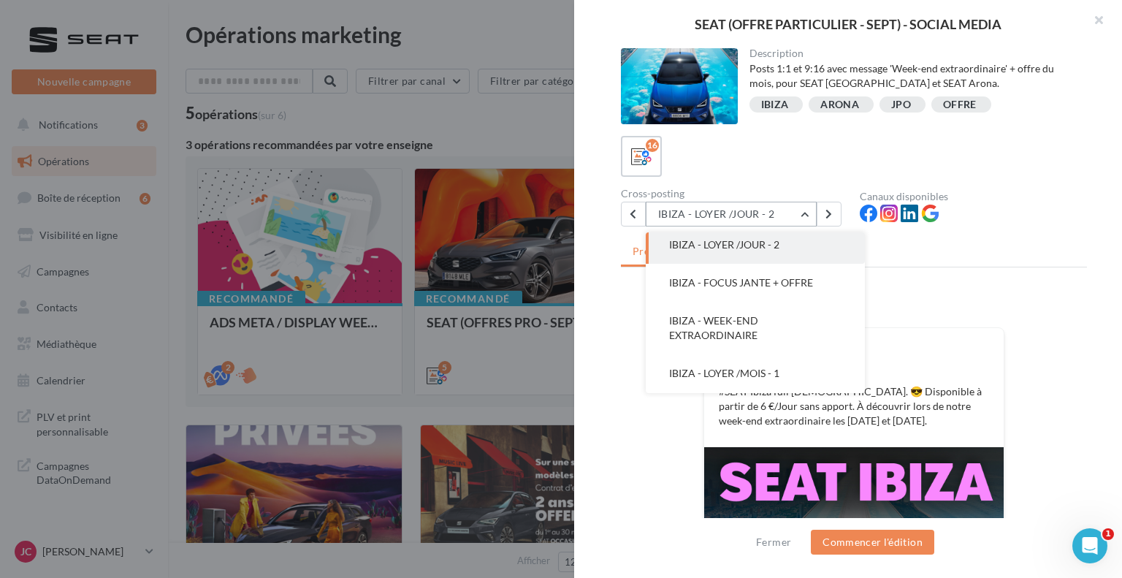
scroll to position [53, 0]
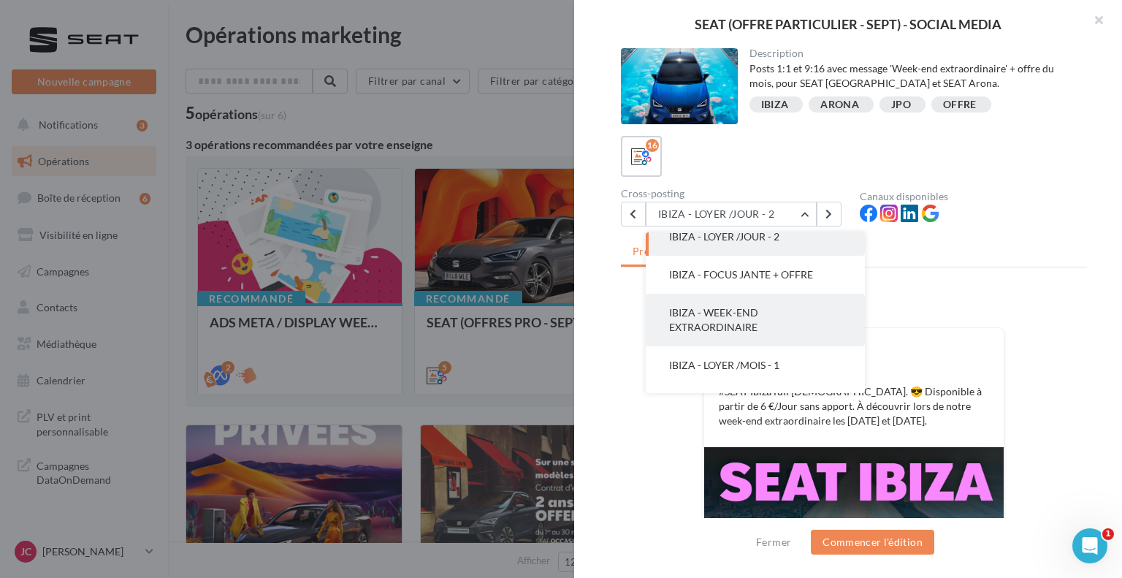
click at [702, 323] on span "IBIZA - WEEK-END EXTRAORDINAIRE" at bounding box center [713, 319] width 89 height 27
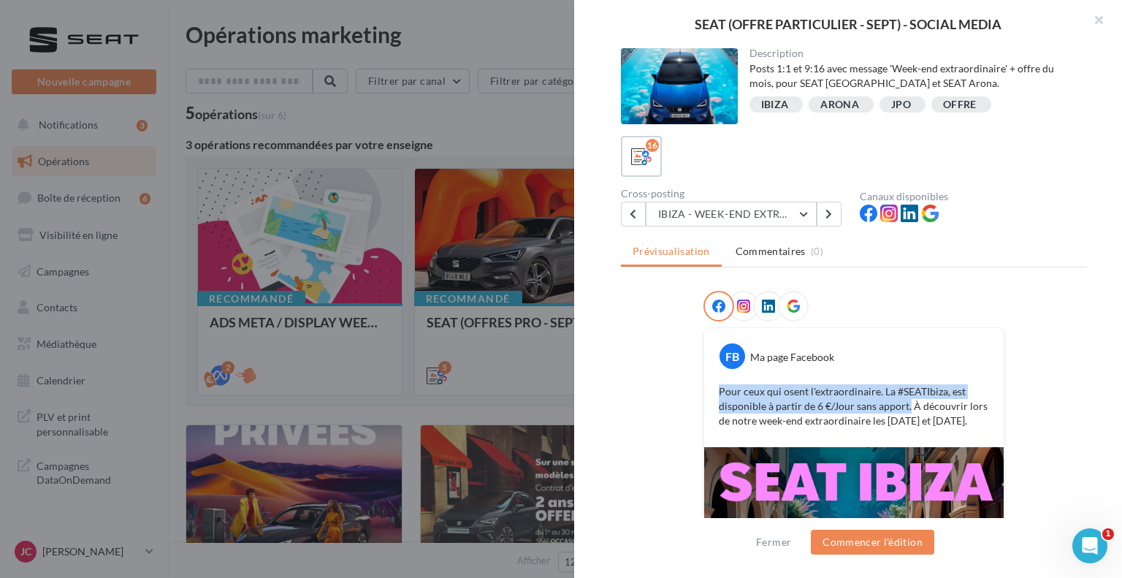
drag, startPoint x: 716, startPoint y: 388, endPoint x: 903, endPoint y: 399, distance: 187.4
click at [903, 399] on p "Pour ceux qui osent l'extraordinaire. La #SEATIbiza, est disponible à partir de…" at bounding box center [854, 406] width 270 height 44
copy p "Pour ceux qui osent l'extraordinaire. La #SEATIbiza, est disponible à partir de…"
